Goal: Find specific page/section: Find specific page/section

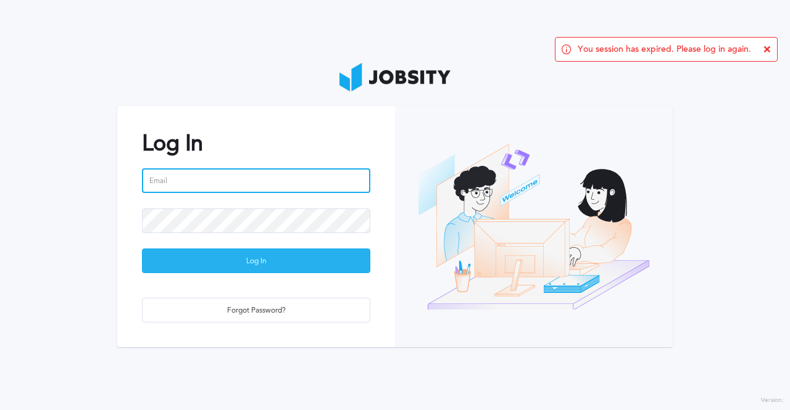
type input "[PERSON_NAME][EMAIL_ADDRESS][PERSON_NAME][DOMAIN_NAME]"
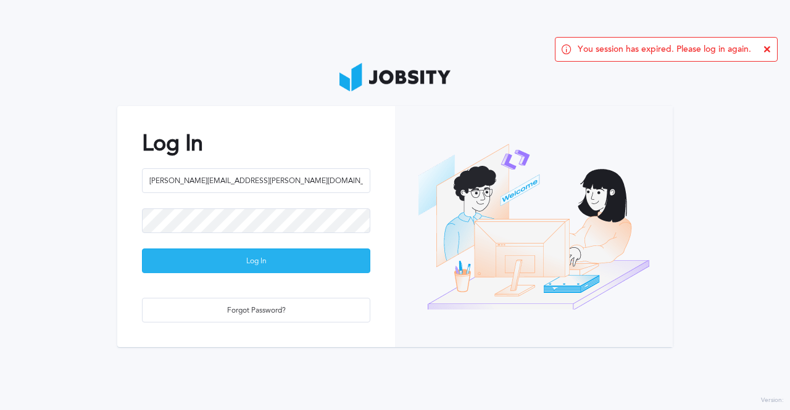
click at [183, 262] on div "Log In" at bounding box center [256, 261] width 227 height 25
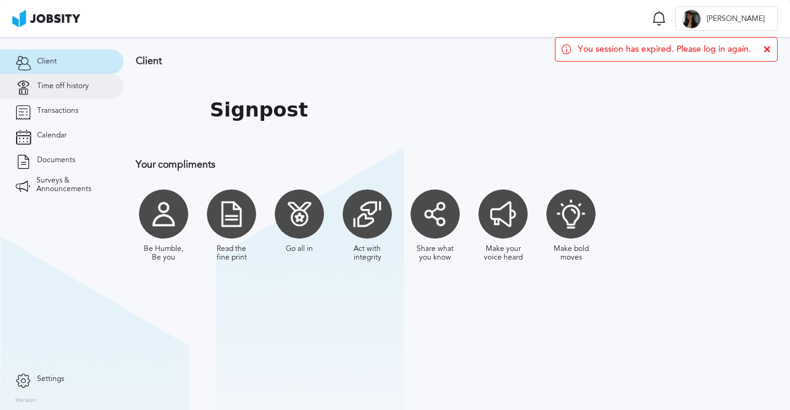
click at [69, 97] on link "Time off history" at bounding box center [61, 86] width 123 height 25
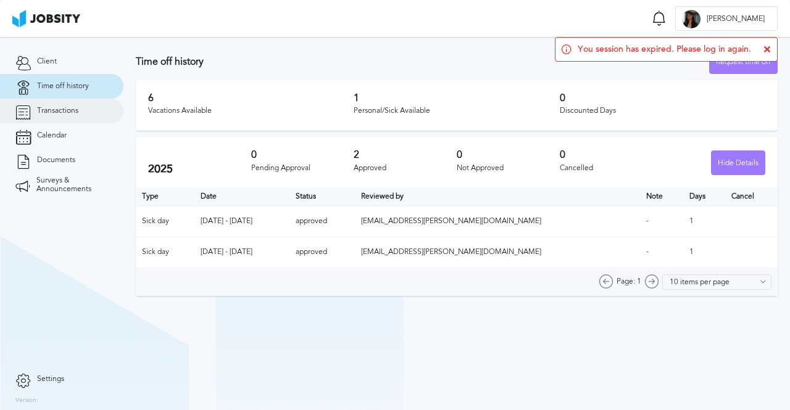
click at [66, 120] on link "Transactions" at bounding box center [61, 111] width 123 height 25
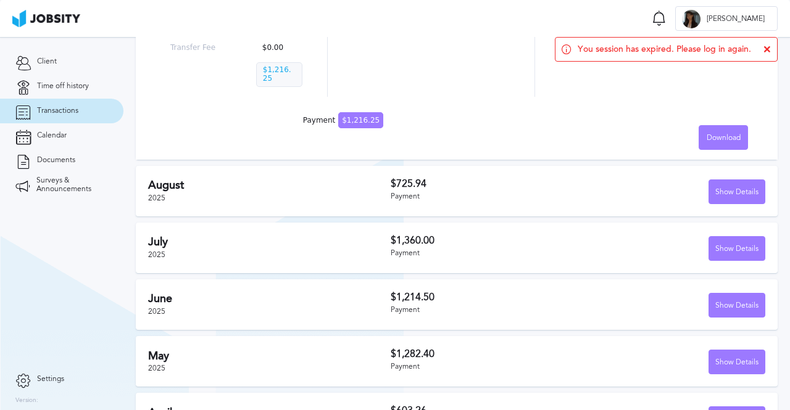
scroll to position [123, 0]
